Goal: Register for event/course

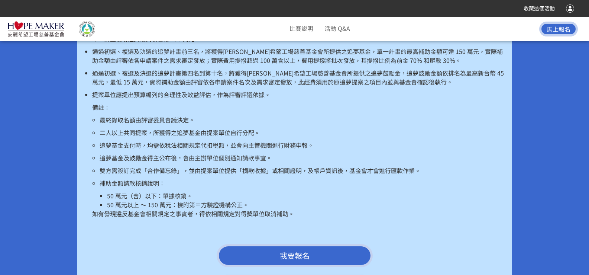
scroll to position [1338, 0]
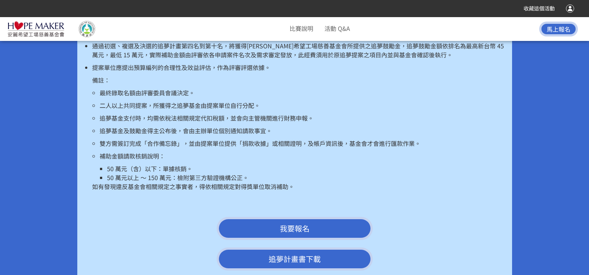
drag, startPoint x: 46, startPoint y: 93, endPoint x: 142, endPoint y: 96, distance: 95.6
copy span "健康身體（Healthy Body）"
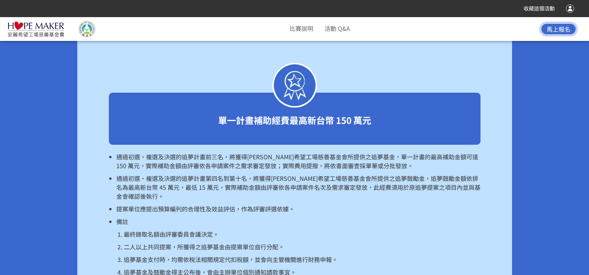
scroll to position [1784, 0]
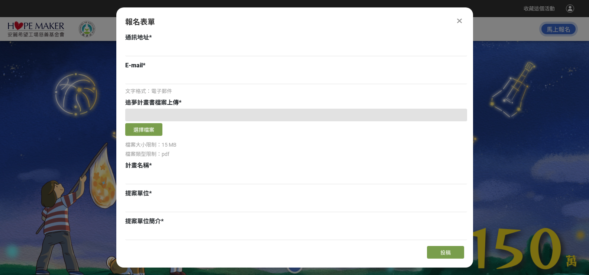
scroll to position [0, 0]
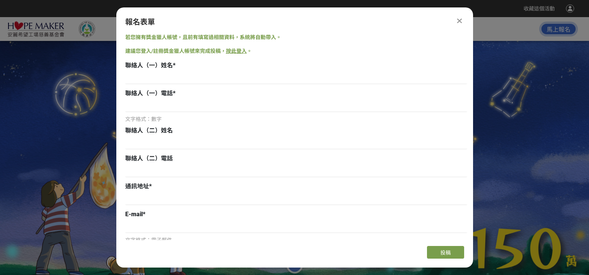
click at [465, 18] on div "報名表單" at bounding box center [294, 21] width 357 height 11
click at [458, 20] on icon at bounding box center [460, 20] width 6 height 7
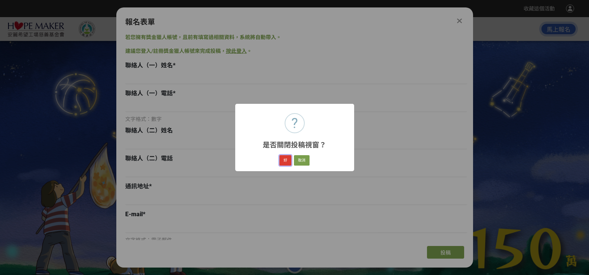
click at [284, 165] on button "好" at bounding box center [286, 160] width 12 height 10
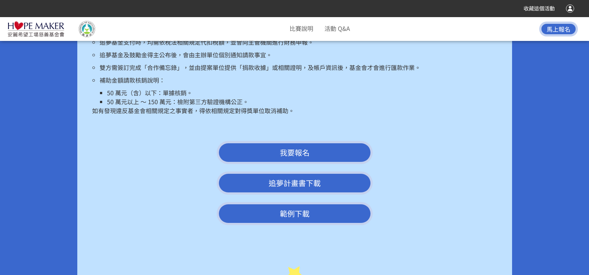
scroll to position [1419, 0]
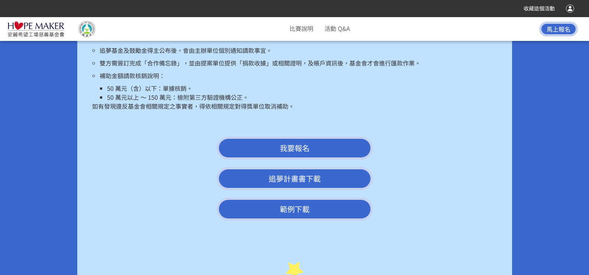
drag, startPoint x: 37, startPoint y: 99, endPoint x: 77, endPoint y: 148, distance: 63.5
copy ul "計畫名稱 夢想概述 執行計畫（含目標、預計執行方式） 預期成果/效益 計畫時程表"
